Goal: Transaction & Acquisition: Download file/media

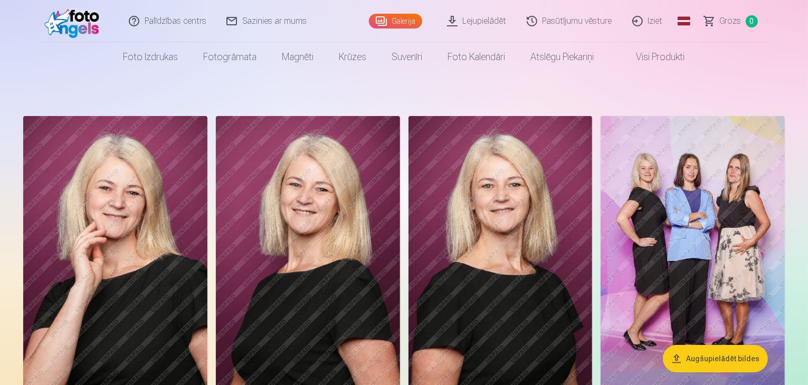
click at [503, 22] on link "Lejupielādēt" at bounding box center [478, 21] width 80 height 42
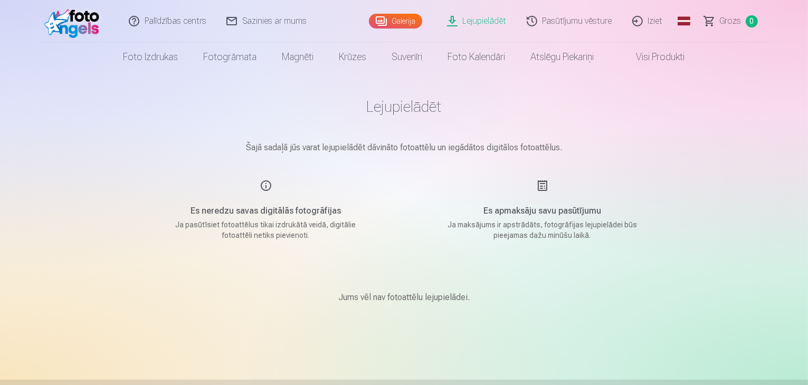
click at [503, 22] on link "Lejupielādēt" at bounding box center [478, 21] width 80 height 42
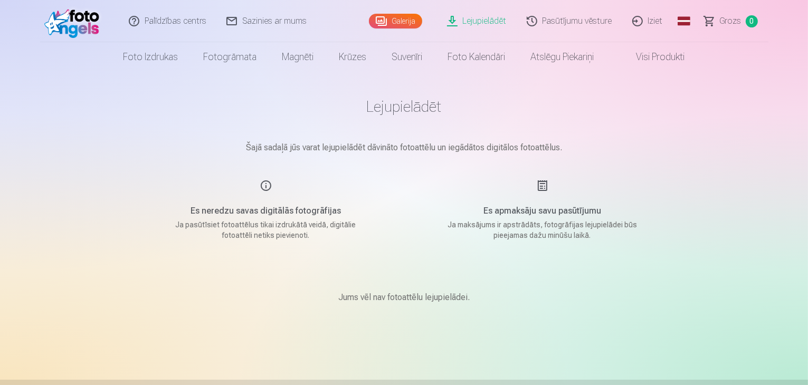
click at [503, 22] on link "Lejupielādēt" at bounding box center [478, 21] width 80 height 42
click at [553, 211] on h5 "Es apmaksāju savu pasūtījumu" at bounding box center [542, 211] width 201 height 13
click at [543, 236] on p "Ja maksājums ir apstrādāts, fotogrāfijas lejupielādei būs pieejamas dažu minūšu…" at bounding box center [542, 230] width 201 height 21
click at [505, 229] on p "Ja maksājums ir apstrādāts, fotogrāfijas lejupielādei būs pieejamas dažu minūšu…" at bounding box center [542, 230] width 201 height 21
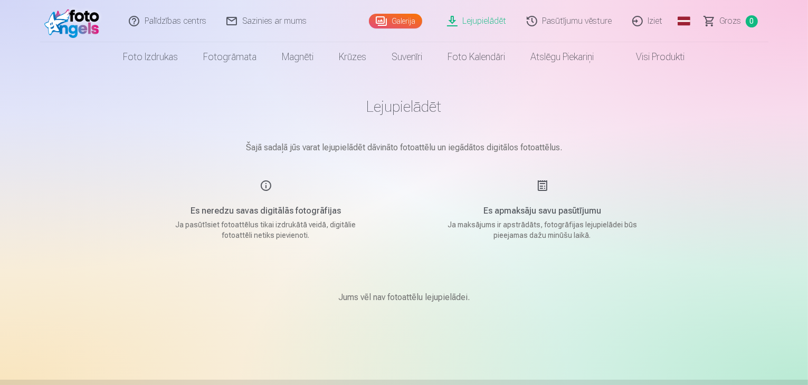
click at [433, 297] on p "Jums vēl nav fotoattēlu lejupielādei." at bounding box center [403, 297] width 131 height 13
click at [584, 19] on link "Pasūtījumu vēsture" at bounding box center [570, 21] width 106 height 42
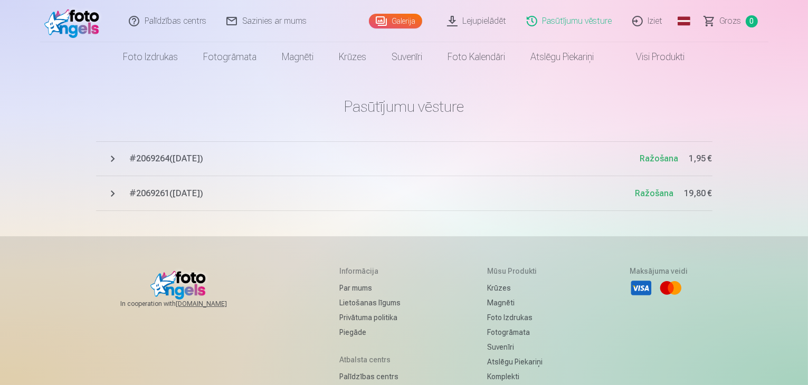
click at [475, 20] on link "Lejupielādēt" at bounding box center [478, 21] width 80 height 42
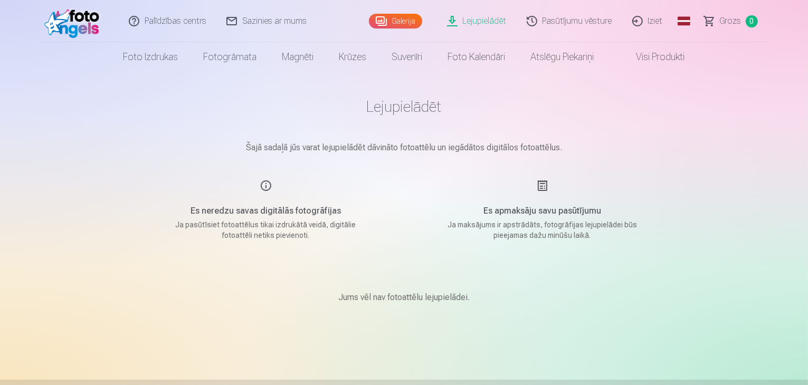
click at [473, 20] on link "Lejupielādēt" at bounding box center [478, 21] width 80 height 42
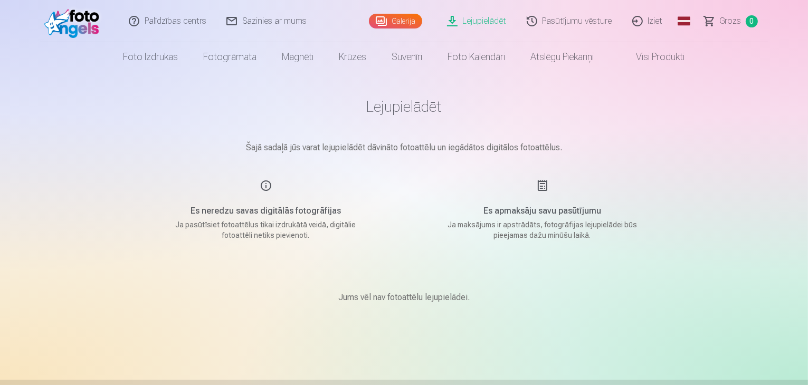
click at [473, 20] on link "Lejupielādēt" at bounding box center [478, 21] width 80 height 42
